Goal: Check status

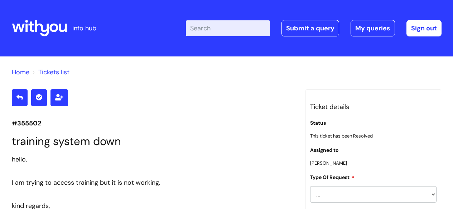
scroll to position [930, 0]
